Goal: Task Accomplishment & Management: Manage account settings

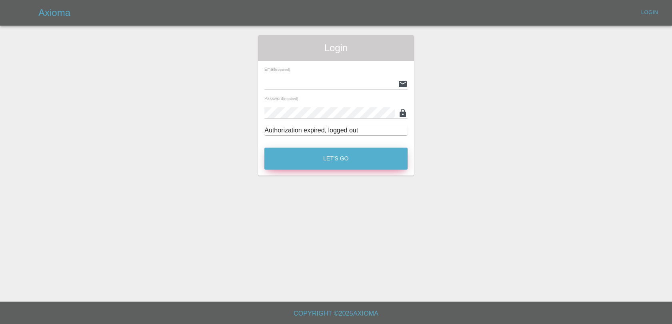
type input "[EMAIL_ADDRESS][DOMAIN_NAME]"
click at [332, 156] on button "Let's Go" at bounding box center [335, 159] width 143 height 22
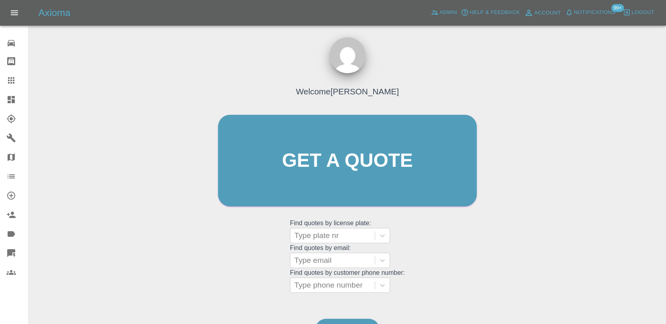
click at [583, 21] on div "Axioma Admin Help & Feedback Account Notifications 99+ Logout" at bounding box center [333, 13] width 666 height 26
click at [584, 17] on span "Notifications" at bounding box center [595, 12] width 42 height 9
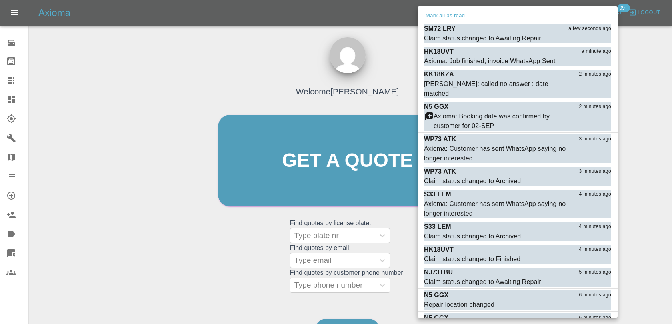
click at [447, 18] on button "Mark all as read" at bounding box center [445, 15] width 42 height 9
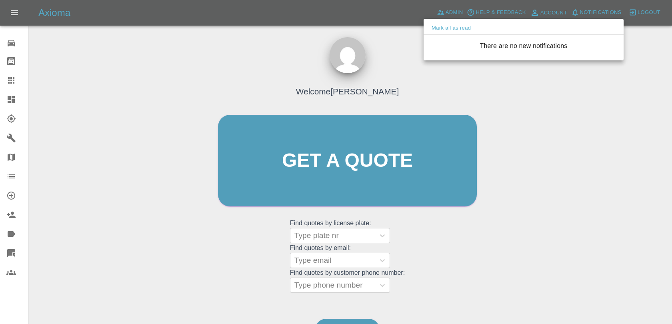
drag, startPoint x: 394, startPoint y: 62, endPoint x: 413, endPoint y: 36, distance: 32.0
click at [394, 62] on div at bounding box center [336, 162] width 672 height 324
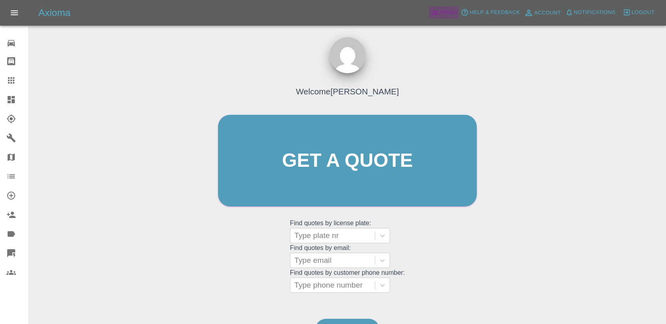
click at [435, 12] on icon at bounding box center [434, 12] width 7 height 5
